Goal: Communication & Community: Share content

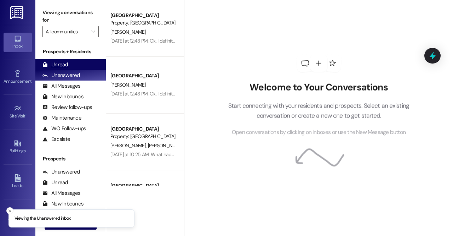
click at [73, 63] on div "Unread (0)" at bounding box center [70, 64] width 70 height 11
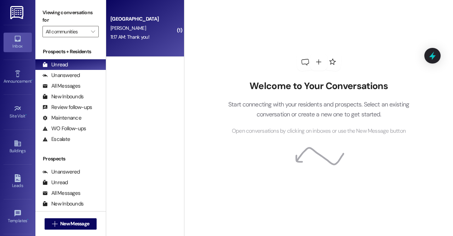
click at [139, 36] on div "11:17 AM: Thank you! 11:17 AM: Thank you!" at bounding box center [130, 37] width 39 height 6
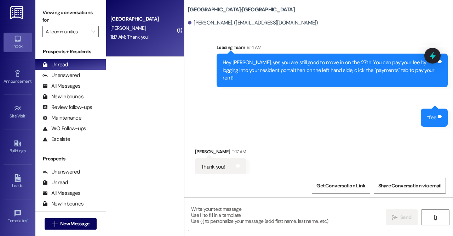
scroll to position [262, 0]
click at [256, 216] on textarea at bounding box center [288, 217] width 201 height 27
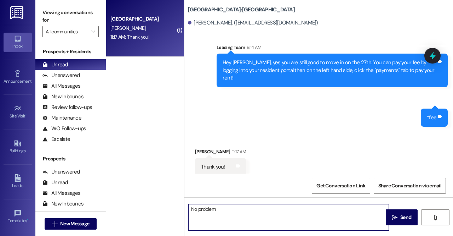
type textarea "No problem!"
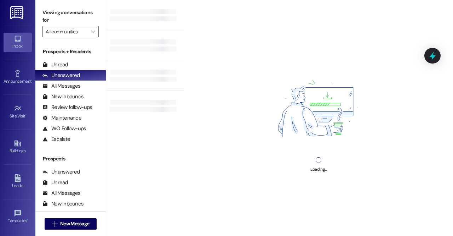
click at [14, 13] on img at bounding box center [17, 12] width 15 height 13
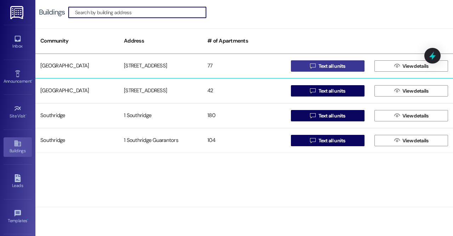
click at [322, 64] on span "Text all units" at bounding box center [332, 65] width 27 height 7
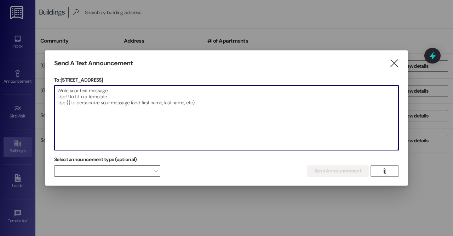
click at [279, 106] on textarea at bounding box center [227, 117] width 344 height 64
type textarea "H"
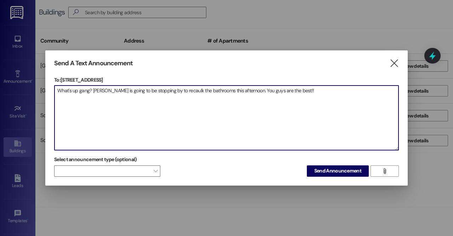
paste textarea "🧡"
type textarea "What's up gang? [PERSON_NAME] is going to be stopping by to recaulk the bathroo…"
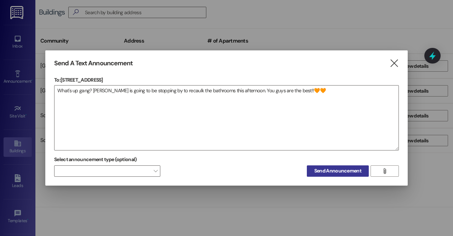
click at [356, 173] on span "Send Announcement" at bounding box center [338, 170] width 47 height 7
